Goal: Task Accomplishment & Management: Use online tool/utility

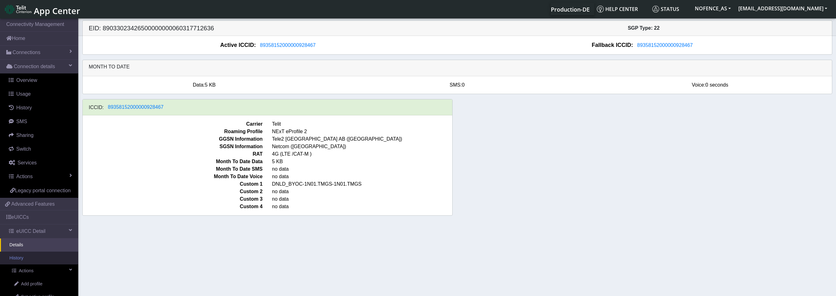
scroll to position [2, 0]
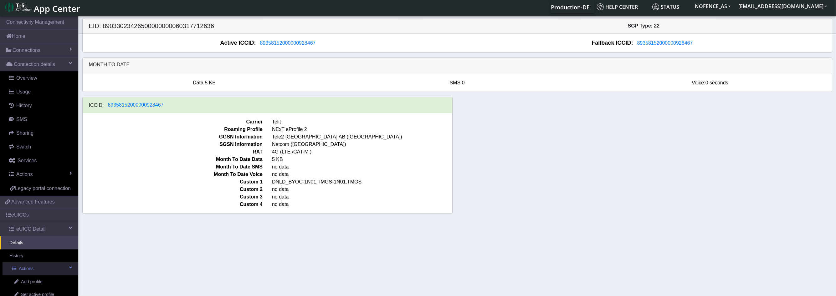
click at [38, 273] on link "Actions" at bounding box center [41, 269] width 76 height 13
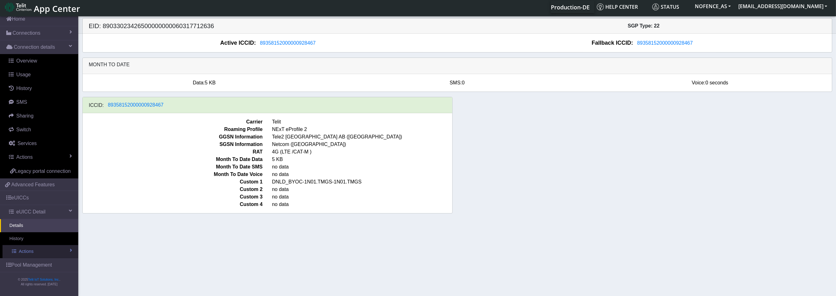
click at [40, 254] on link "Actions" at bounding box center [41, 251] width 76 height 13
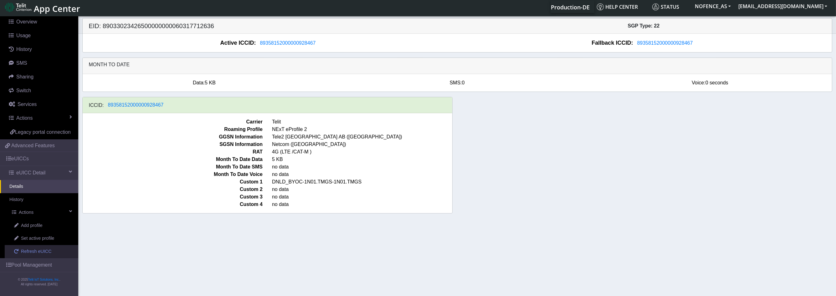
scroll to position [63, 0]
click at [43, 233] on link "Set active profile" at bounding box center [42, 238] width 74 height 13
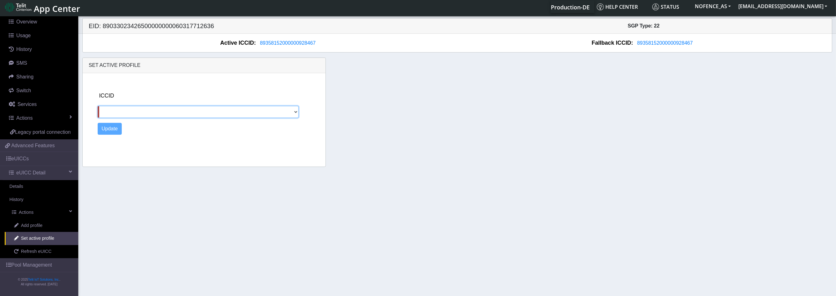
click at [123, 119] on div "ICCID Update" at bounding box center [209, 118] width 228 height 91
click at [33, 227] on span "Add profile" at bounding box center [32, 225] width 22 height 7
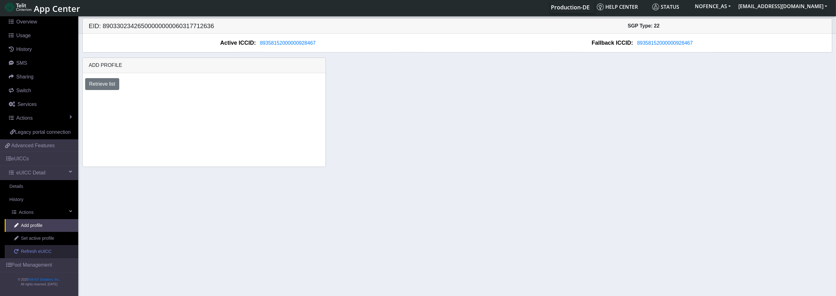
click at [31, 246] on link "Refresh eUICC" at bounding box center [42, 251] width 74 height 13
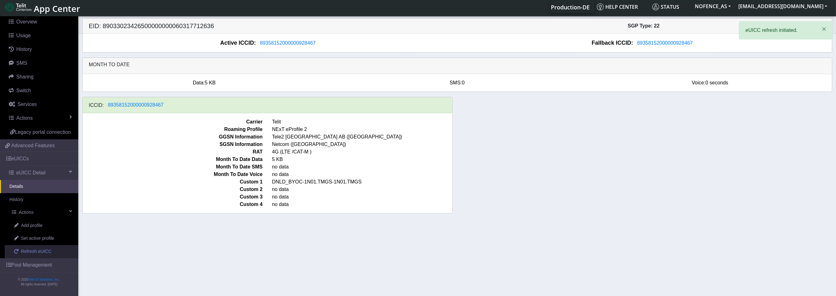
click at [15, 246] on link "Refresh eUICC" at bounding box center [42, 251] width 74 height 13
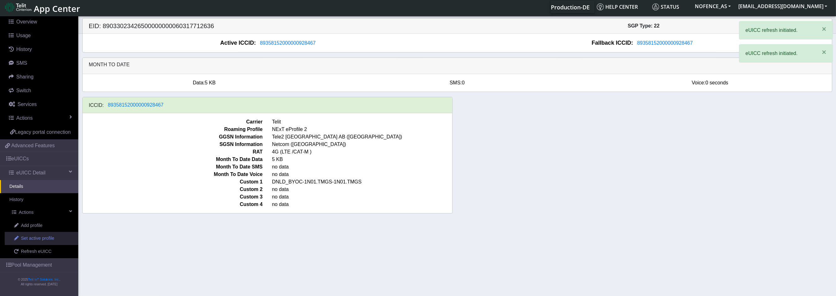
click at [48, 241] on span "Set active profile" at bounding box center [37, 238] width 33 height 7
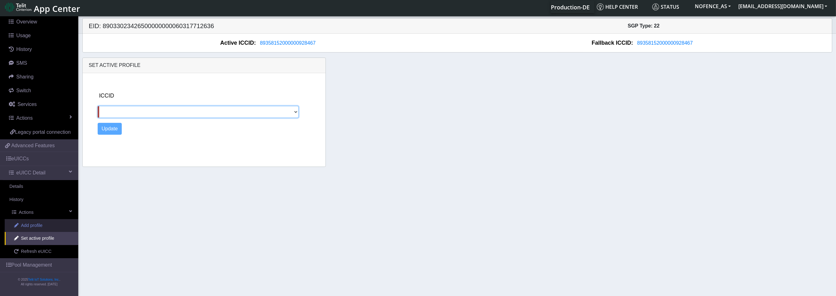
drag, startPoint x: 221, startPoint y: 109, endPoint x: 9, endPoint y: 220, distance: 238.9
click at [8, 219] on section "Connectivity Management Home Connections List Map Connection details Overview U…" at bounding box center [418, 155] width 836 height 281
click at [22, 226] on span "Add profile" at bounding box center [32, 225] width 22 height 7
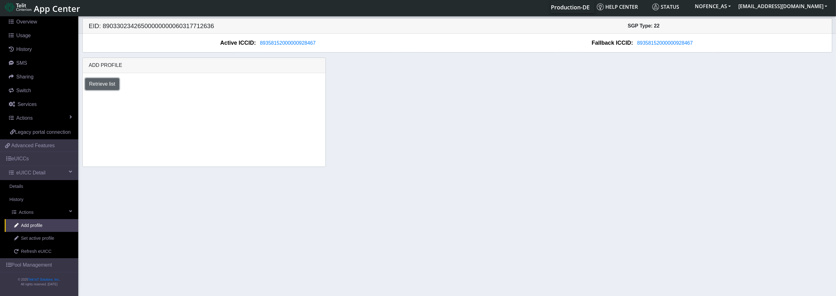
click at [94, 81] on button "Retrieve list" at bounding box center [102, 84] width 34 height 12
select select "6c03ca72-ef63-4261-9d33-5bb37ce75665"
click at [85, 95] on select "Select profile to add DNLD_BYOC-1N01.TMGS-1N01.TMGS" at bounding box center [137, 101] width 105 height 12
click at [204, 99] on button "Add" at bounding box center [207, 101] width 17 height 12
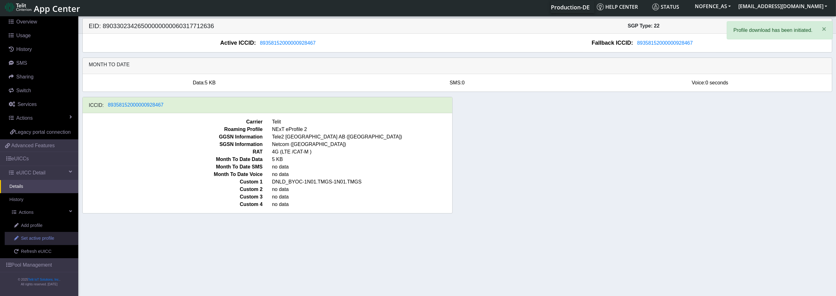
click at [35, 235] on span "Set active profile" at bounding box center [37, 238] width 33 height 7
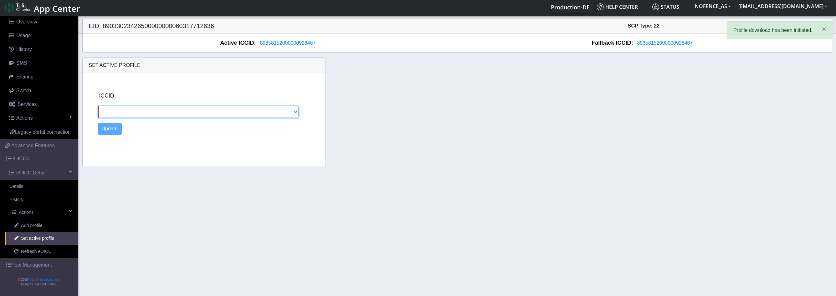
drag, startPoint x: 161, startPoint y: 108, endPoint x: 157, endPoint y: 108, distance: 3.1
click at [157, 108] on select at bounding box center [198, 112] width 201 height 12
click at [51, 248] on link "Refresh eUICC" at bounding box center [42, 251] width 74 height 13
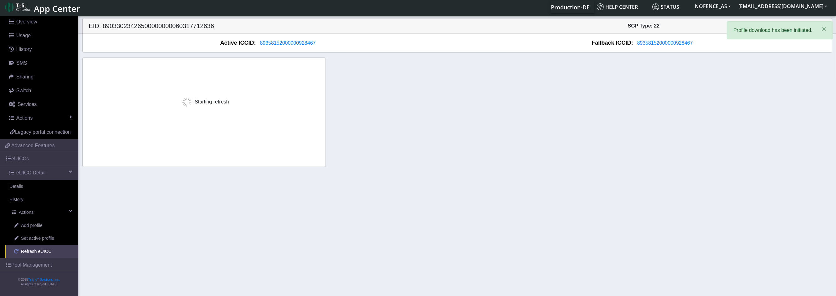
click at [51, 248] on link "Refresh eUICC" at bounding box center [42, 251] width 74 height 13
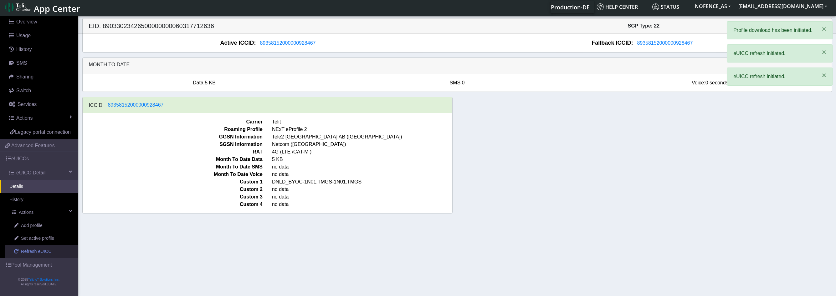
click at [51, 248] on link "Refresh eUICC" at bounding box center [42, 251] width 74 height 13
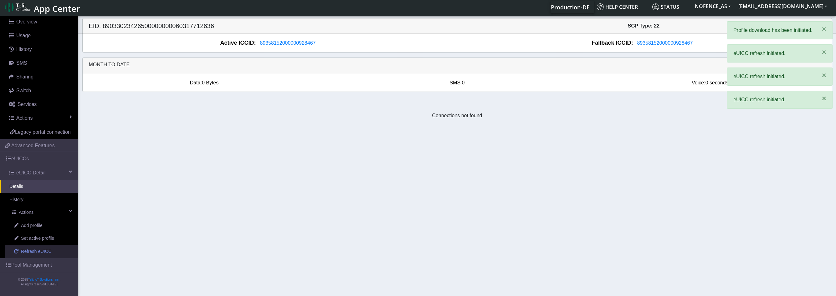
click at [51, 248] on link "Refresh eUICC" at bounding box center [42, 251] width 74 height 13
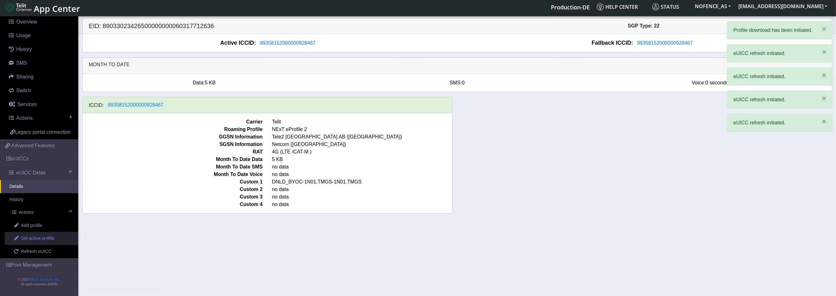
click at [50, 240] on span "Set active profile" at bounding box center [37, 238] width 33 height 7
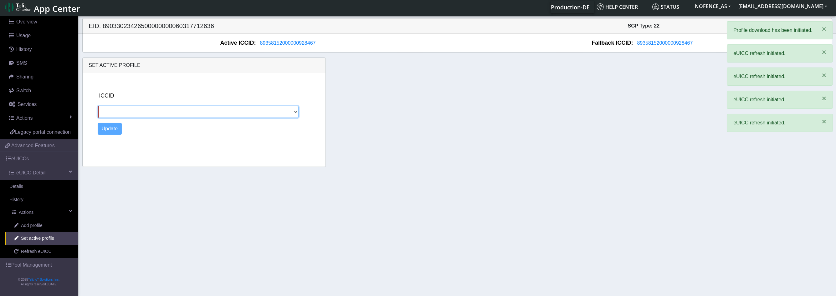
click at [156, 114] on select at bounding box center [198, 112] width 201 height 12
drag, startPoint x: 579, startPoint y: 46, endPoint x: 587, endPoint y: 46, distance: 8.4
click at [579, 46] on div "Fallback ICCID: [TECHNICAL_ID]" at bounding box center [644, 43] width 374 height 8
drag, startPoint x: 699, startPoint y: 42, endPoint x: 688, endPoint y: 41, distance: 11.0
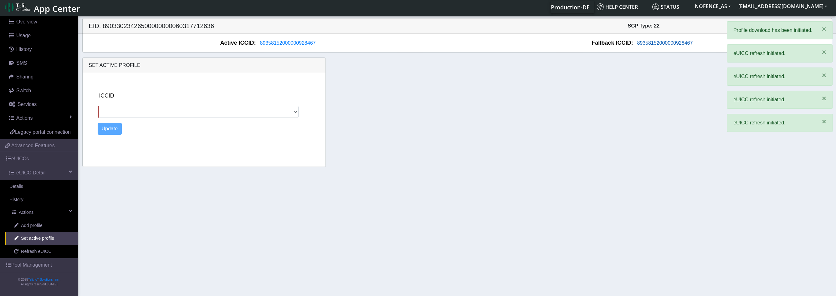
click at [701, 42] on div "Fallback ICCID: [TECHNICAL_ID]" at bounding box center [644, 43] width 374 height 8
click at [678, 40] on span "89358152000000928467" at bounding box center [665, 42] width 56 height 5
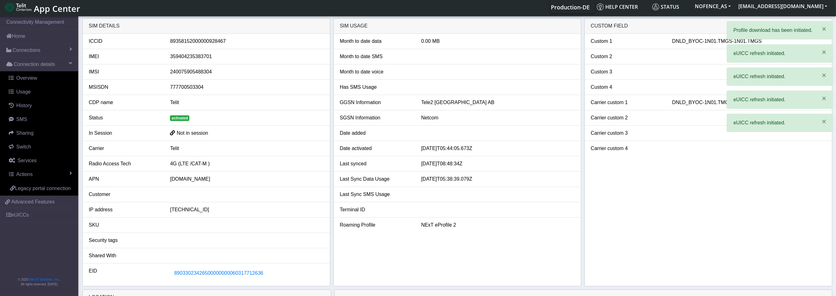
drag, startPoint x: 278, startPoint y: 111, endPoint x: 129, endPoint y: 126, distance: 149.4
click at [259, 112] on ul "ICCID [TECHNICAL_ID] IMEI [TECHNICAL_ID] IMSI [TECHNICAL_ID] MSISDN 77770050330…" at bounding box center [206, 158] width 247 height 249
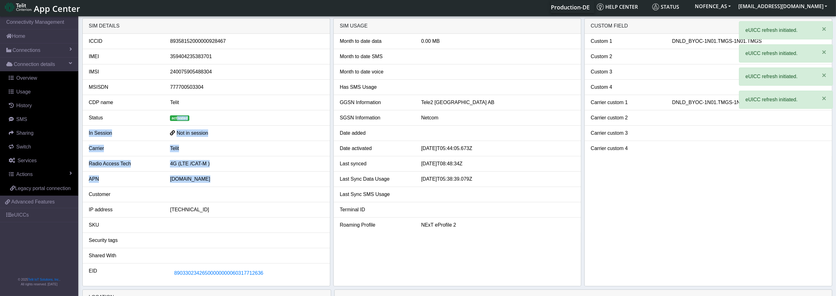
drag, startPoint x: 129, startPoint y: 126, endPoint x: 140, endPoint y: 220, distance: 94.3
click at [133, 212] on ul "ICCID [TECHNICAL_ID] IMEI [TECHNICAL_ID] IMSI [TECHNICAL_ID] MSISDN 77770050330…" at bounding box center [206, 158] width 247 height 249
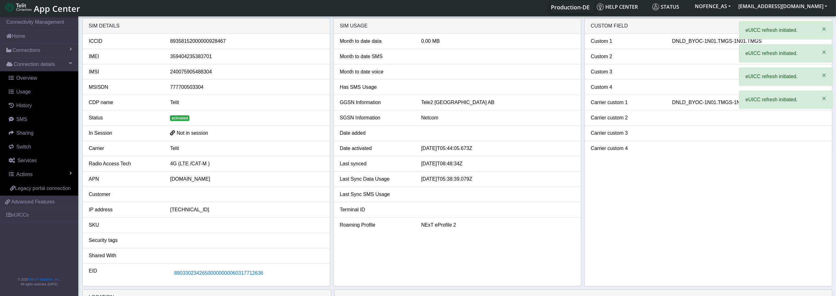
drag, startPoint x: 161, startPoint y: 238, endPoint x: 524, endPoint y: 217, distance: 363.9
click at [161, 238] on div "Security tags" at bounding box center [124, 241] width 81 height 8
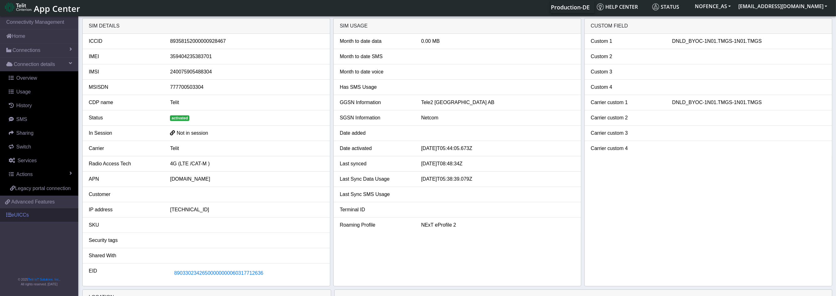
click at [28, 212] on link "eUICCs" at bounding box center [39, 215] width 78 height 14
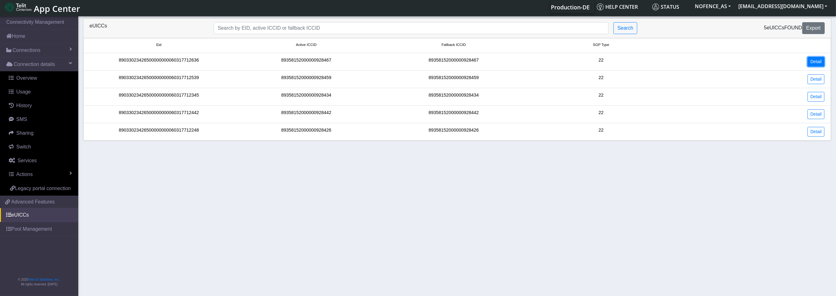
click at [817, 59] on link "Detail" at bounding box center [815, 62] width 17 height 10
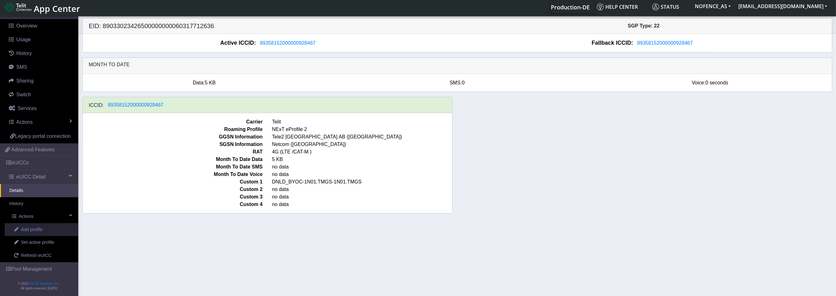
scroll to position [63, 0]
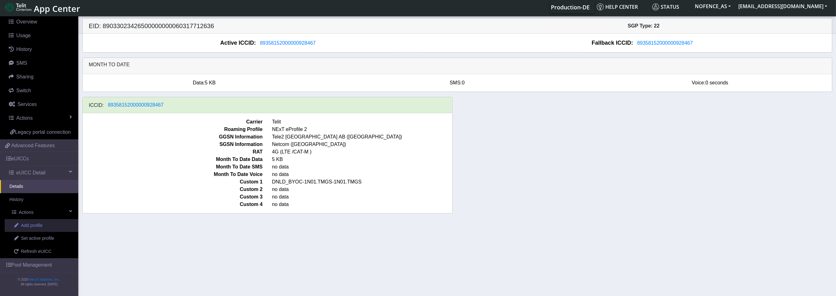
click at [44, 231] on link "Add profile" at bounding box center [42, 225] width 74 height 13
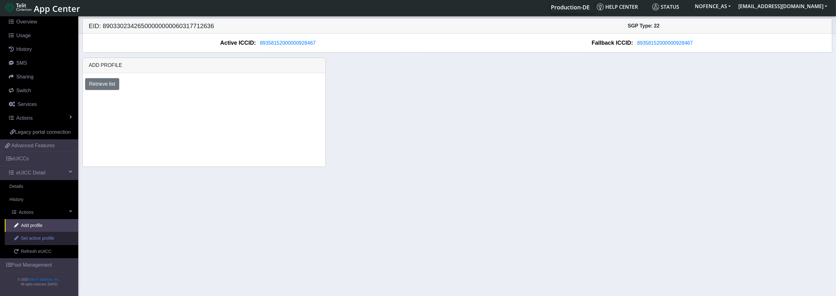
click at [38, 237] on span "Set active profile" at bounding box center [37, 238] width 33 height 7
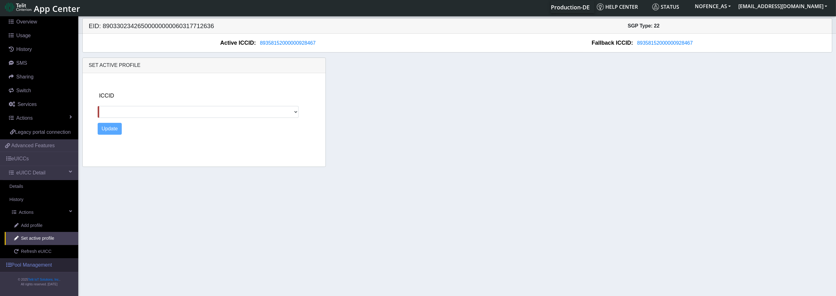
click at [32, 252] on span "Refresh eUICC" at bounding box center [36, 251] width 31 height 7
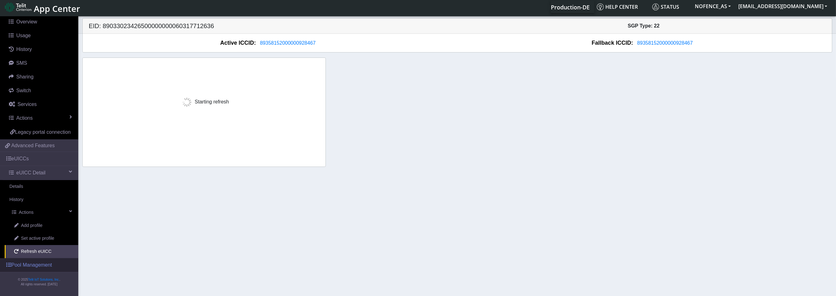
click at [33, 262] on link "Pool Management" at bounding box center [39, 265] width 78 height 14
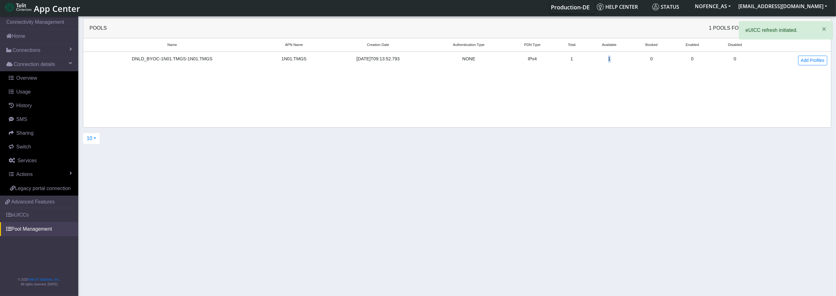
drag, startPoint x: 609, startPoint y: 59, endPoint x: 620, endPoint y: 59, distance: 11.0
click at [620, 59] on td "1" at bounding box center [609, 61] width 44 height 18
click at [634, 69] on div "Name APN Name Creation Date Authentication Type PDN Type Total Available Booked…" at bounding box center [457, 56] width 748 height 36
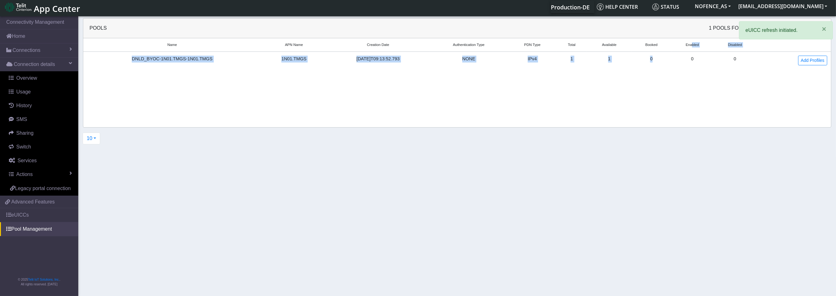
drag, startPoint x: 694, startPoint y: 46, endPoint x: 702, endPoint y: 56, distance: 13.2
click at [701, 56] on table "Name APN Name Creation Date Authentication Type PDN Type Total Available Booked…" at bounding box center [457, 53] width 748 height 31
click at [699, 57] on td "0" at bounding box center [692, 61] width 42 height 18
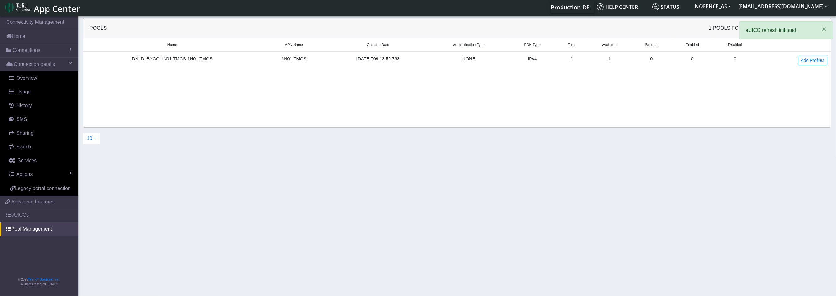
click at [698, 58] on td "0" at bounding box center [692, 61] width 42 height 18
click at [800, 59] on link "Add Profiles" at bounding box center [812, 61] width 29 height 10
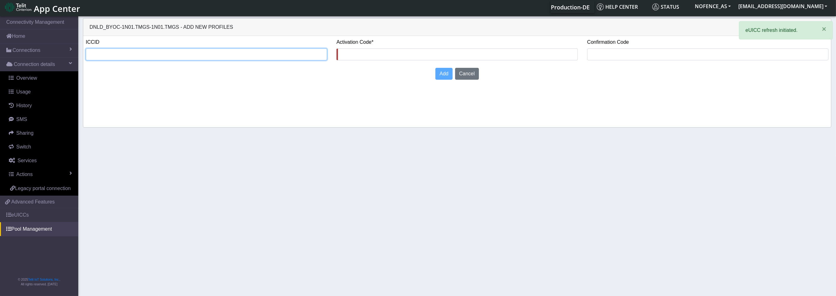
click at [267, 49] on input "text" at bounding box center [206, 55] width 241 height 12
click at [351, 47] on div "Activation Code*" at bounding box center [457, 51] width 251 height 27
click at [361, 48] on div "Activation Code*" at bounding box center [456, 49] width 241 height 22
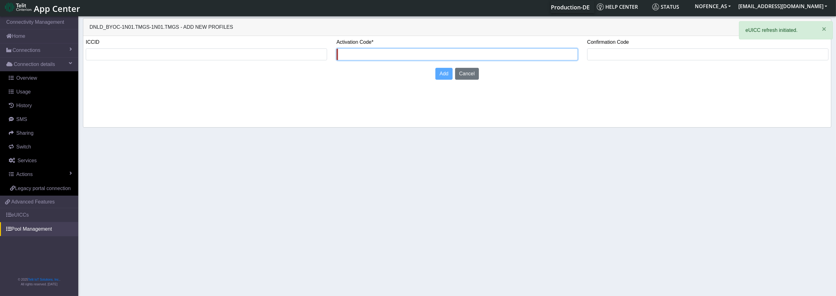
click at [374, 51] on input "text" at bounding box center [456, 55] width 241 height 12
click at [477, 74] on button "Cancel" at bounding box center [467, 74] width 24 height 12
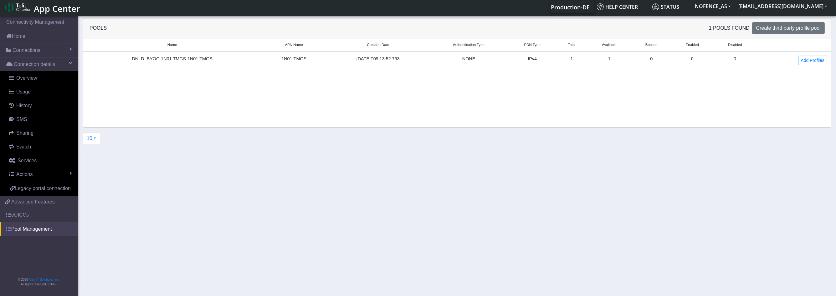
click at [34, 222] on link "Pool Management" at bounding box center [39, 229] width 78 height 14
click at [38, 216] on link "eUICCs" at bounding box center [39, 215] width 78 height 14
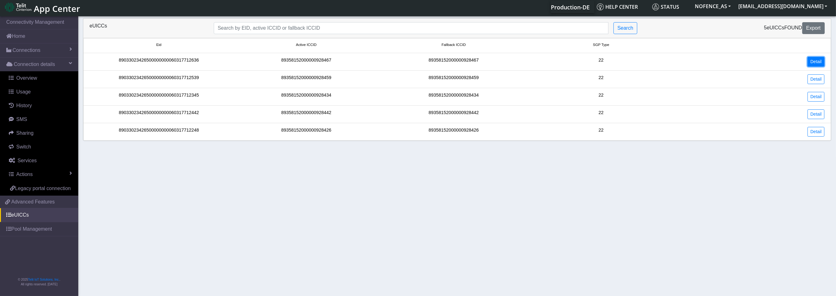
click at [814, 60] on link "Detail" at bounding box center [815, 62] width 17 height 10
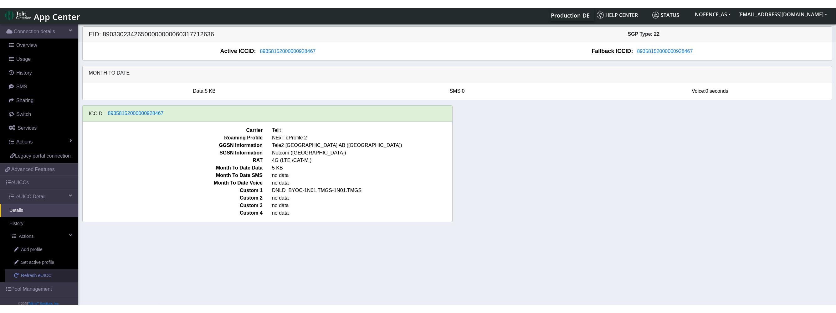
scroll to position [63, 0]
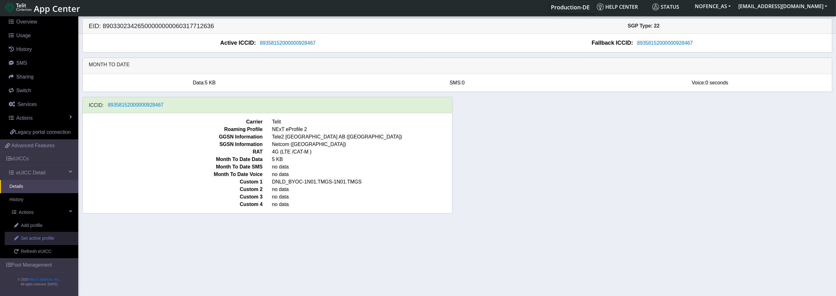
click at [34, 237] on span "Set active profile" at bounding box center [37, 238] width 33 height 7
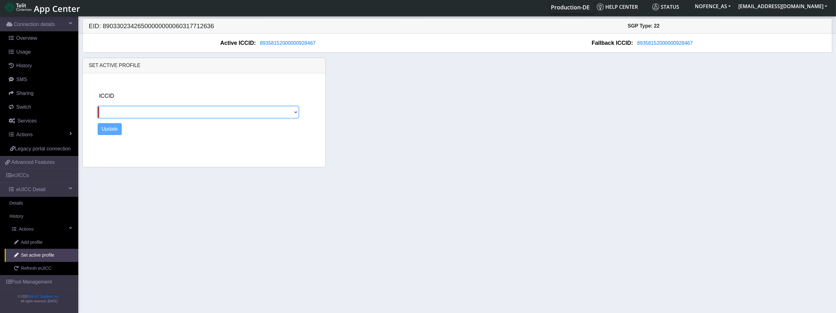
scroll to position [46, 0]
